Goal: Task Accomplishment & Management: Use online tool/utility

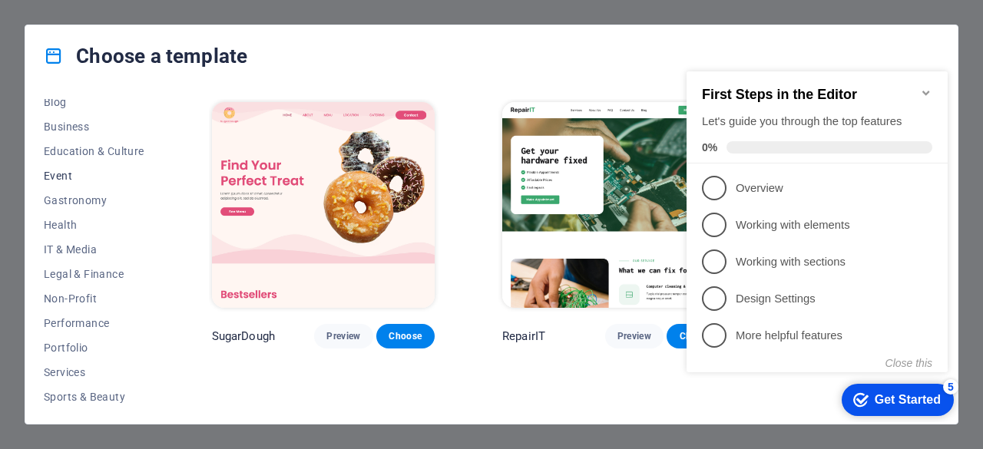
scroll to position [307, 0]
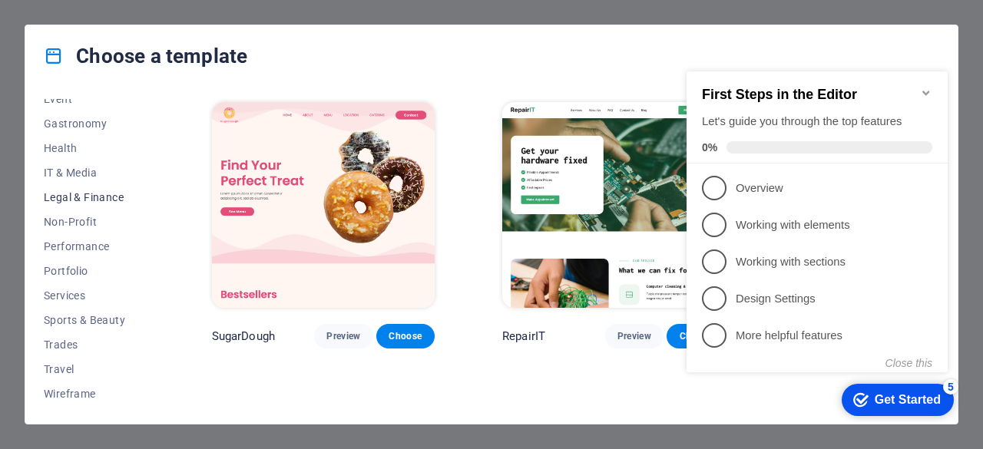
click at [83, 194] on span "Legal & Finance" at bounding box center [94, 197] width 101 height 12
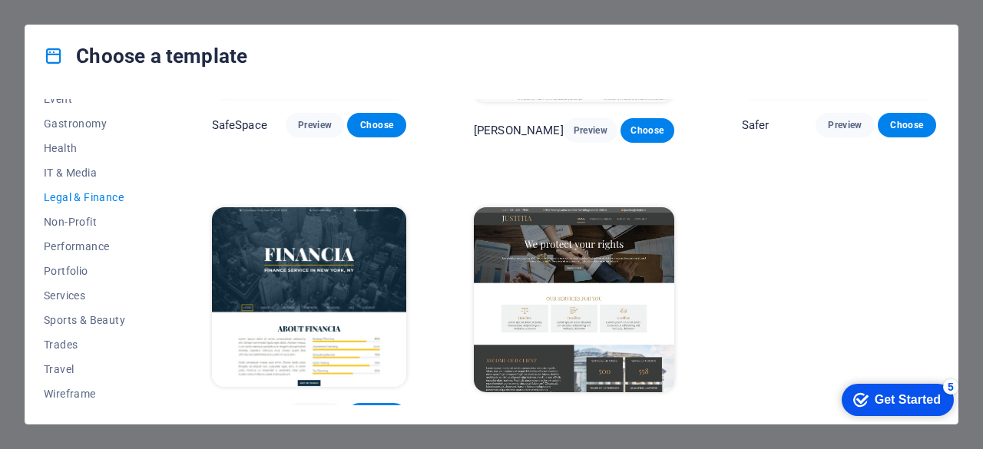
scroll to position [200, 0]
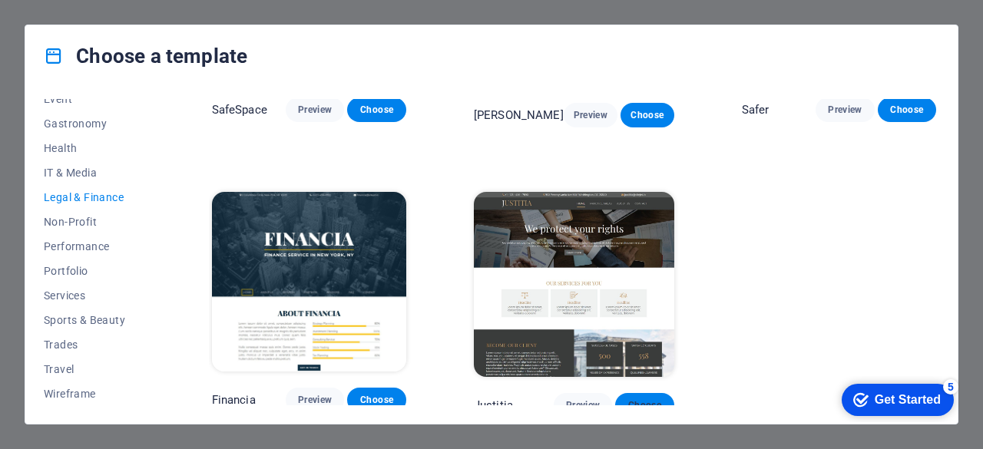
click at [647, 399] on span "Choose" at bounding box center [644, 405] width 34 height 12
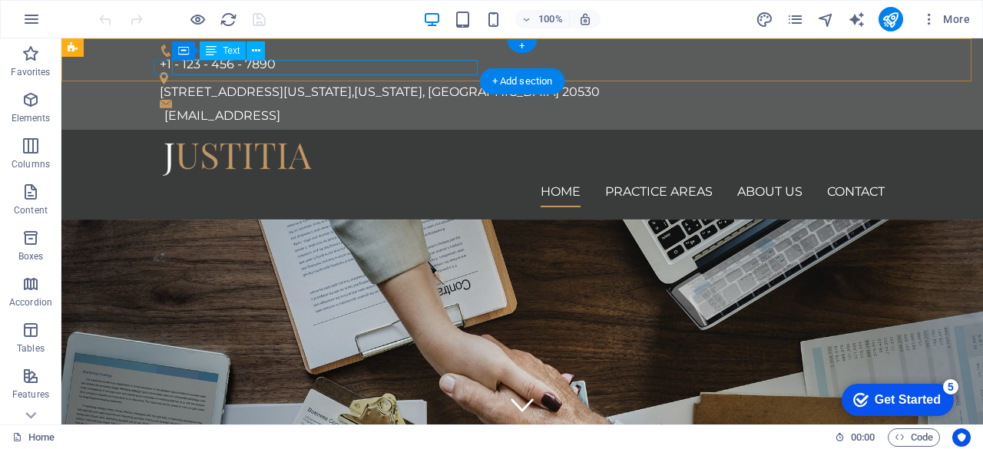
click at [371, 108] on div "[EMAIL_ADDRESS]" at bounding box center [524, 115] width 720 height 15
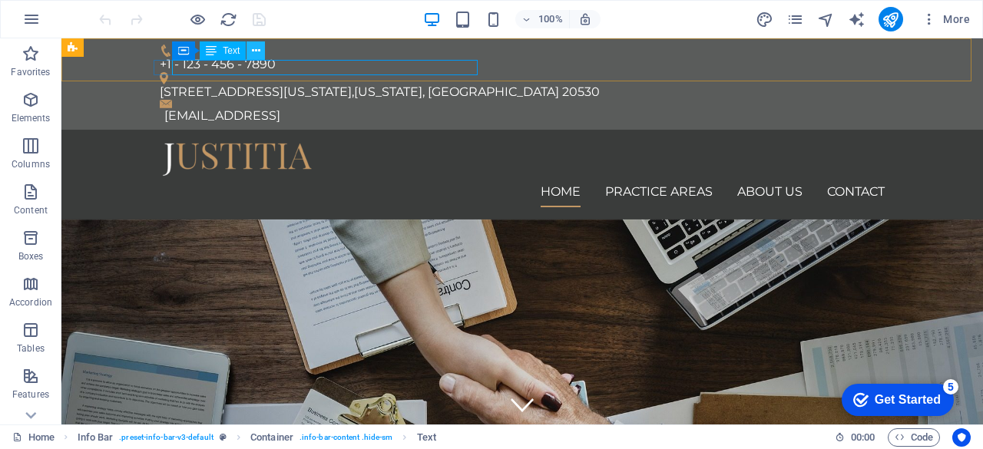
click at [257, 51] on icon at bounding box center [256, 51] width 8 height 16
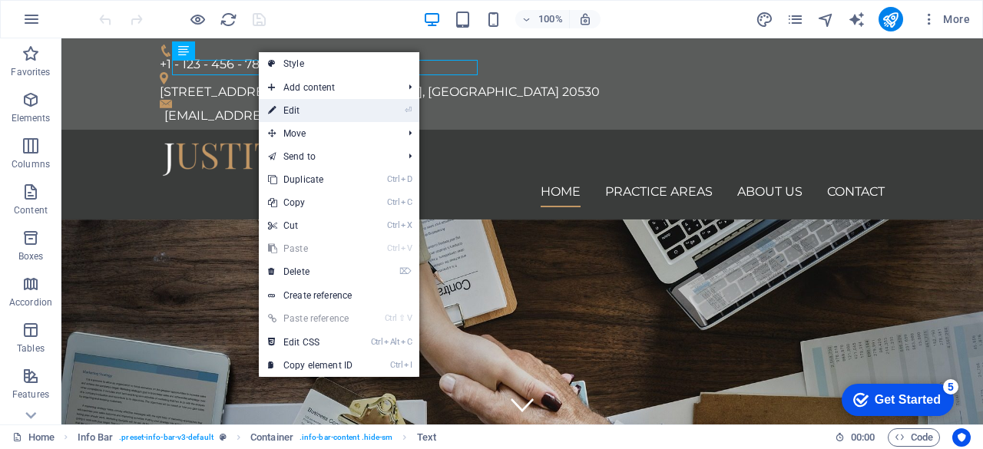
click at [293, 114] on link "⏎ Edit" at bounding box center [310, 110] width 103 height 23
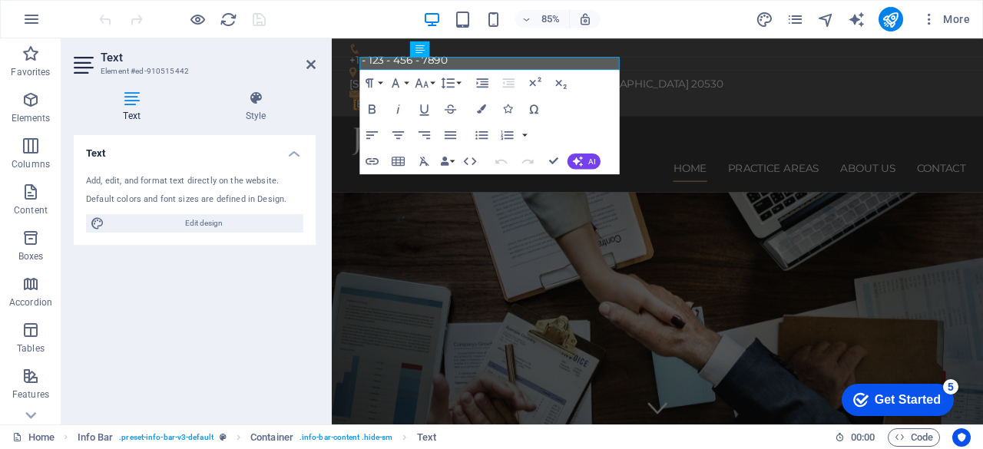
click at [135, 94] on icon at bounding box center [132, 98] width 116 height 15
click at [310, 65] on icon at bounding box center [310, 64] width 9 height 12
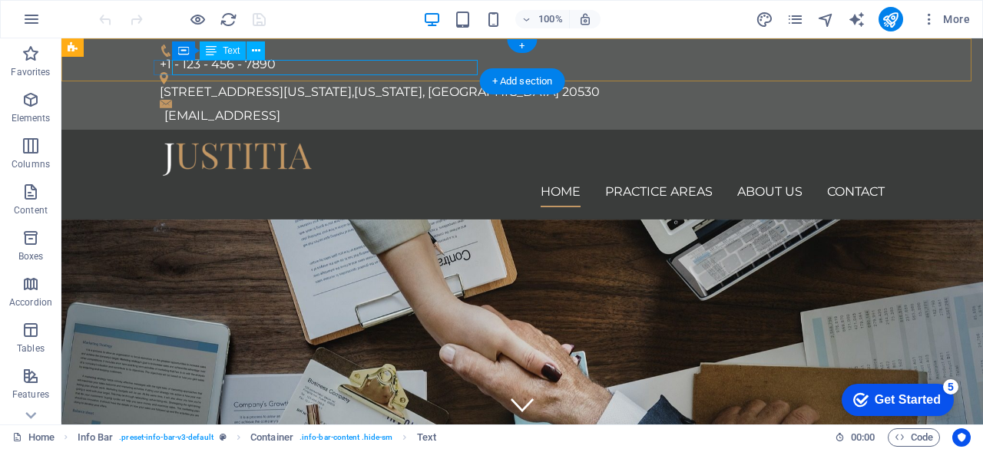
click at [462, 108] on div "[EMAIL_ADDRESS]" at bounding box center [524, 115] width 720 height 15
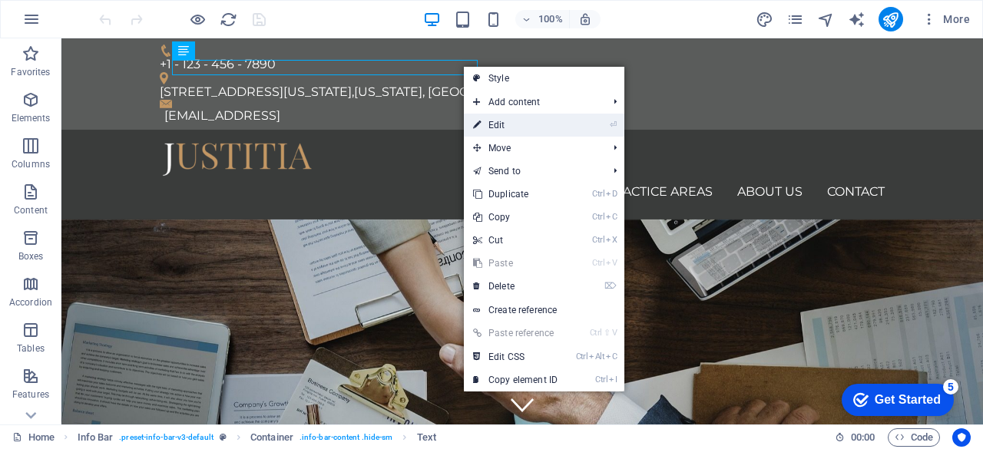
click at [506, 122] on link "⏎ Edit" at bounding box center [515, 125] width 103 height 23
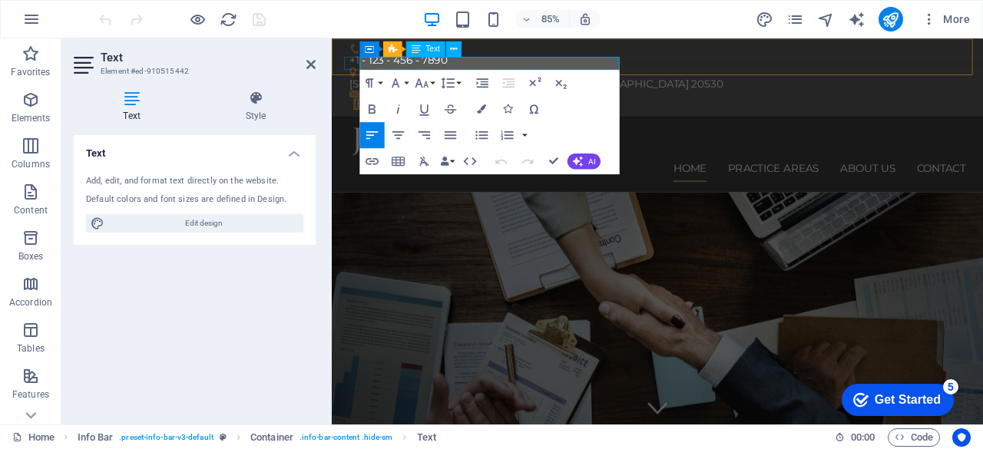
click at [473, 108] on link "[EMAIL_ADDRESS]" at bounding box center [415, 115] width 116 height 15
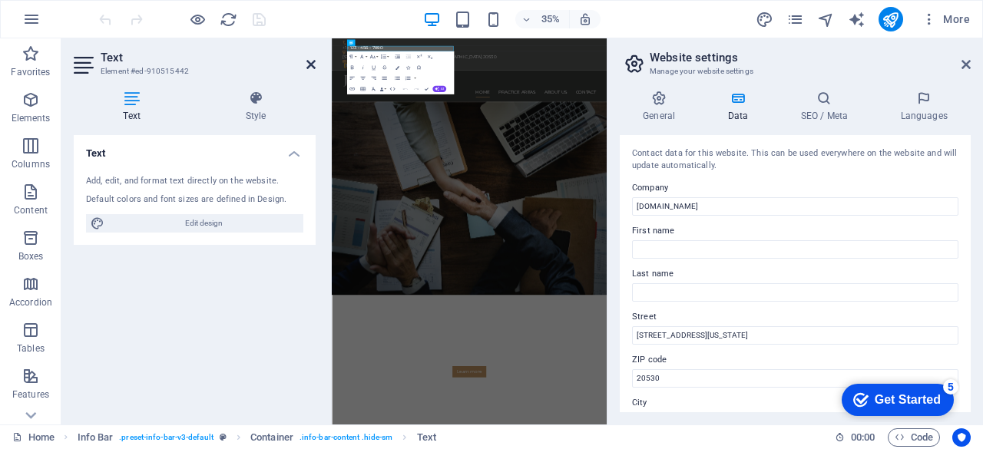
click at [309, 64] on icon at bounding box center [310, 64] width 9 height 12
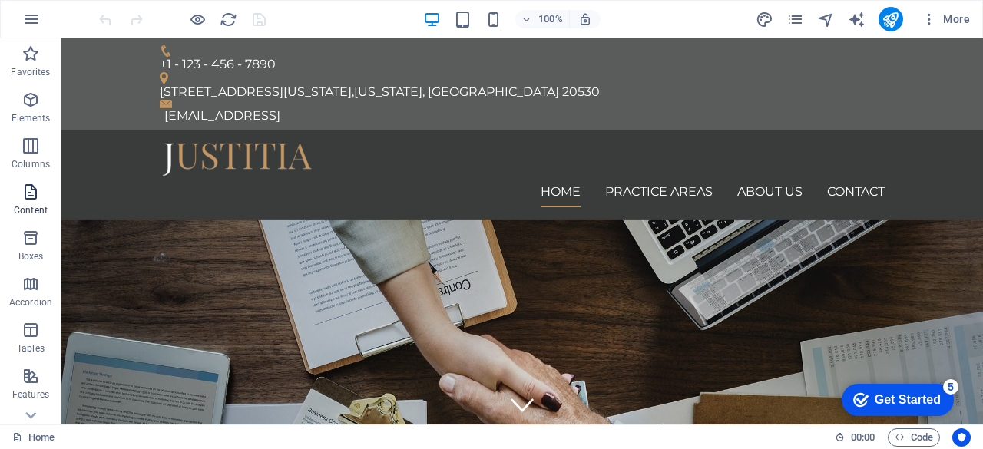
click at [28, 187] on icon "button" at bounding box center [31, 192] width 18 height 18
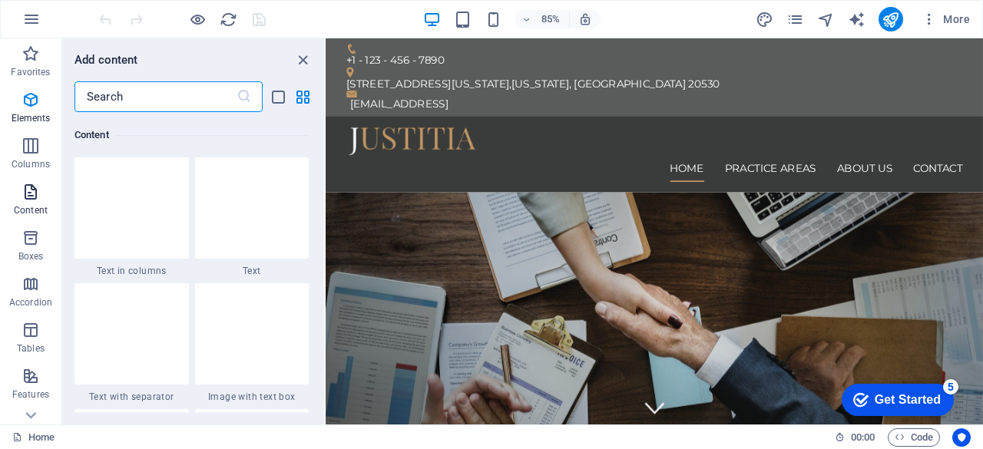
scroll to position [2687, 0]
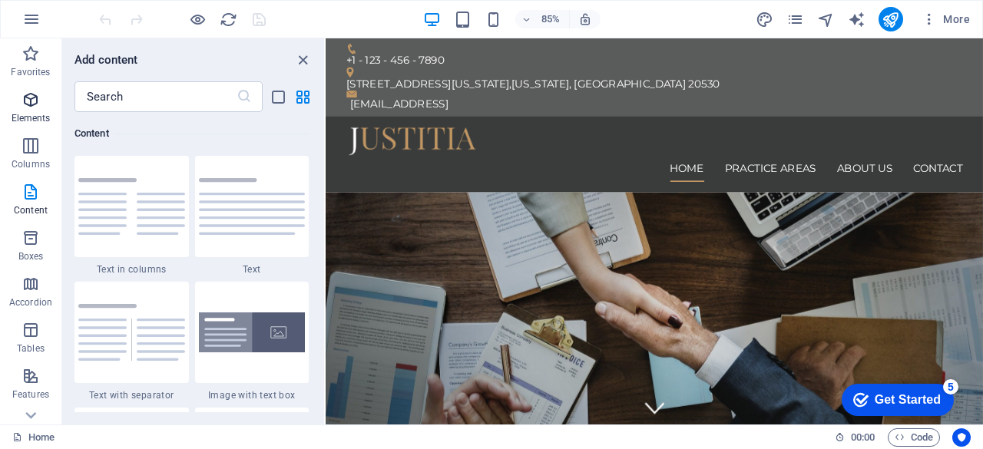
click at [29, 104] on icon "button" at bounding box center [31, 100] width 18 height 18
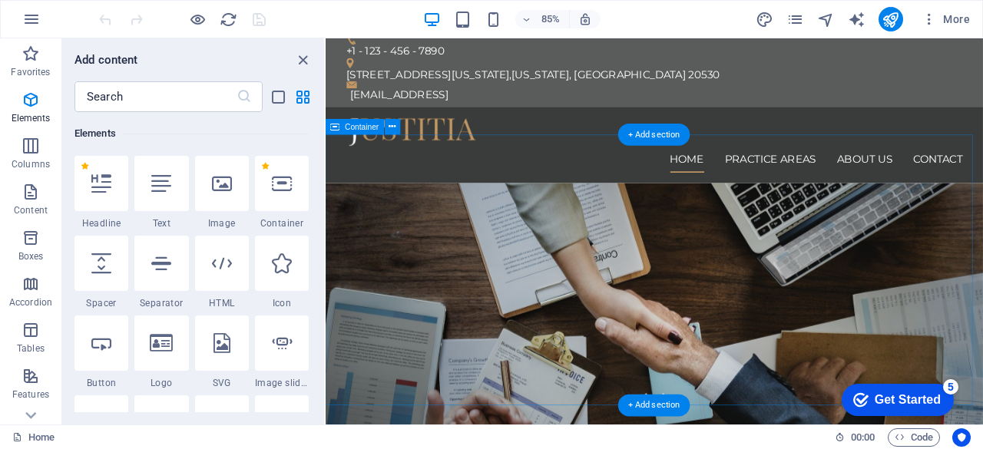
scroll to position [0, 0]
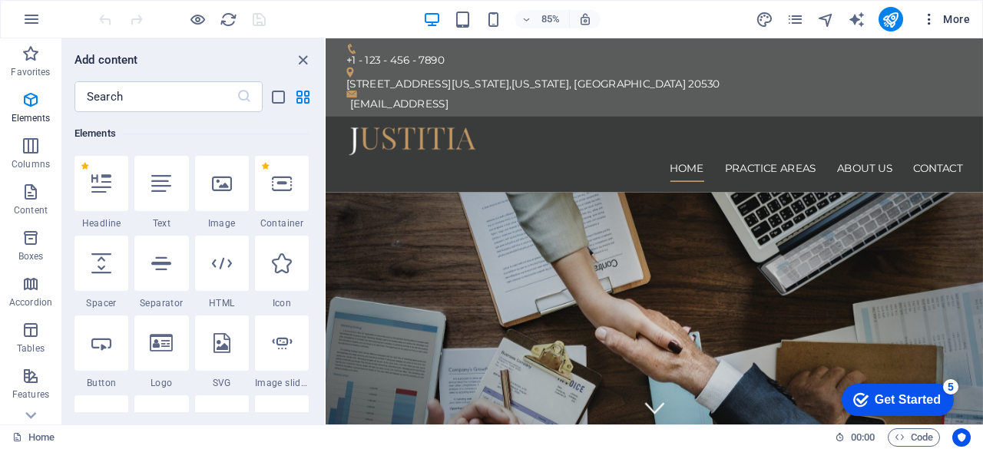
click at [953, 12] on span "More" at bounding box center [945, 19] width 48 height 15
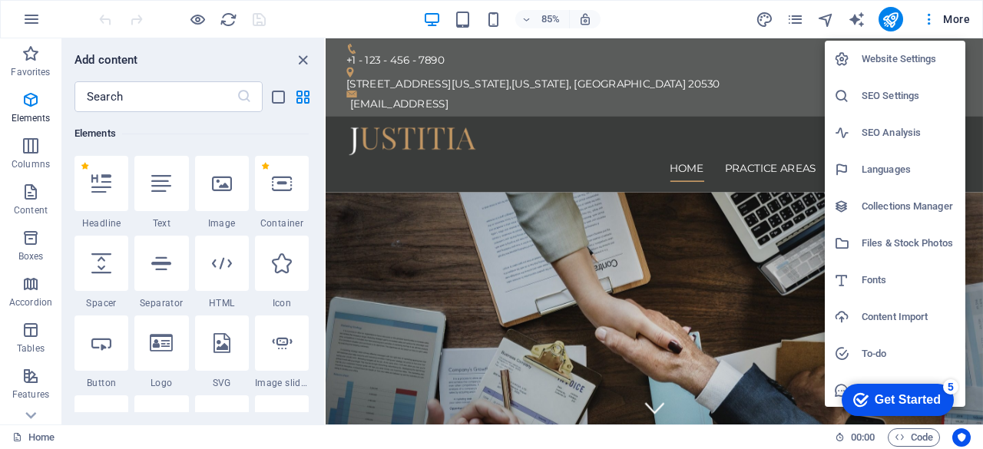
click at [663, 15] on div at bounding box center [491, 224] width 983 height 449
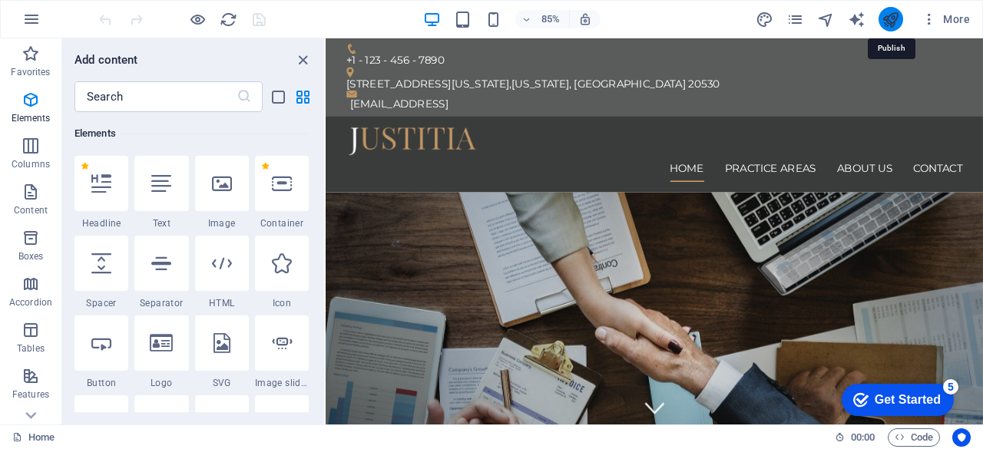
click at [889, 18] on icon "publish" at bounding box center [891, 20] width 18 height 18
